Goal: Task Accomplishment & Management: Manage account settings

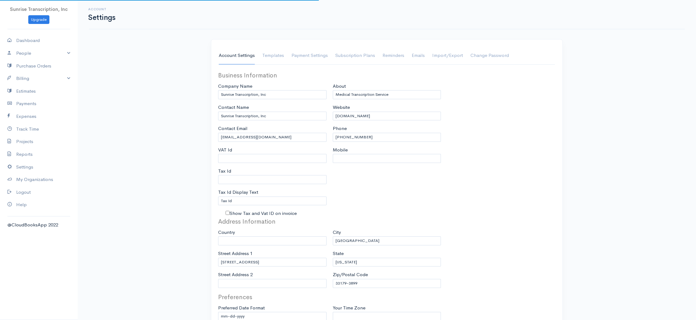
select select "3"
select select "[GEOGRAPHIC_DATA]"
select select "USD"
click at [38, 80] on link "Billing" at bounding box center [39, 78] width 78 height 13
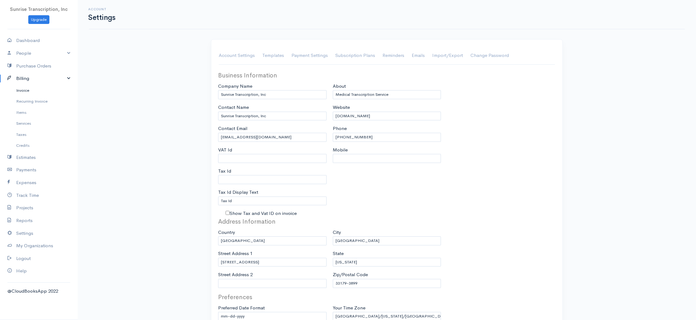
click at [36, 94] on link "Invoice" at bounding box center [39, 90] width 78 height 11
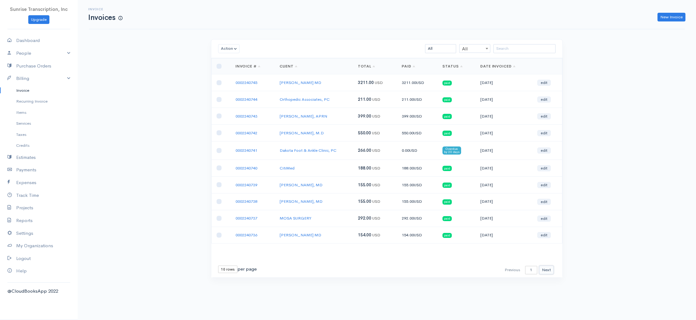
click at [548, 268] on button "Next" at bounding box center [546, 269] width 15 height 9
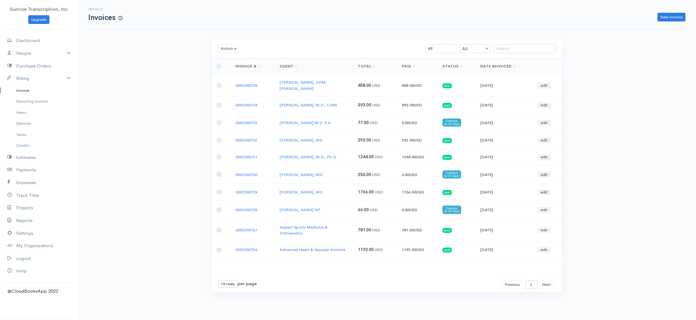
click at [465, 155] on td "paid" at bounding box center [456, 156] width 38 height 17
click at [547, 280] on button "Next" at bounding box center [546, 284] width 15 height 9
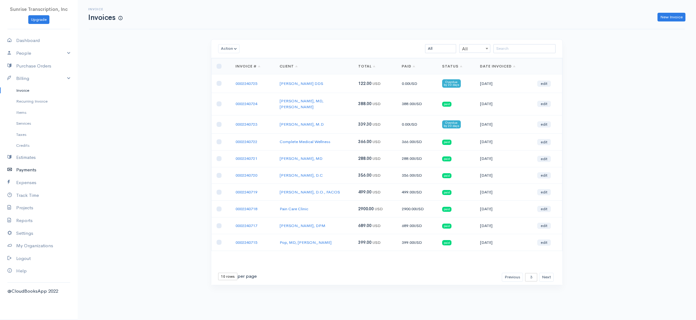
click at [28, 169] on link "Payments" at bounding box center [39, 169] width 78 height 13
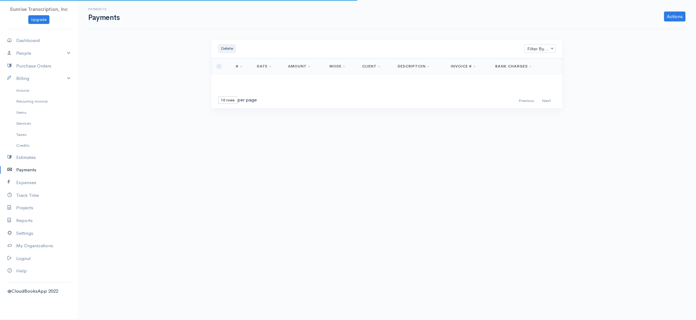
click at [181, 117] on div "Payments Payments Actions Enter Payment Import Bank Statement Delete Filter By …" at bounding box center [387, 65] width 618 height 131
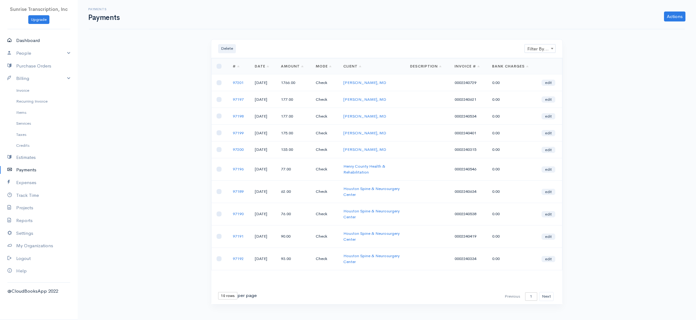
click at [17, 40] on link "Dashboard" at bounding box center [39, 40] width 78 height 13
select select "365"
